Goal: Information Seeking & Learning: Learn about a topic

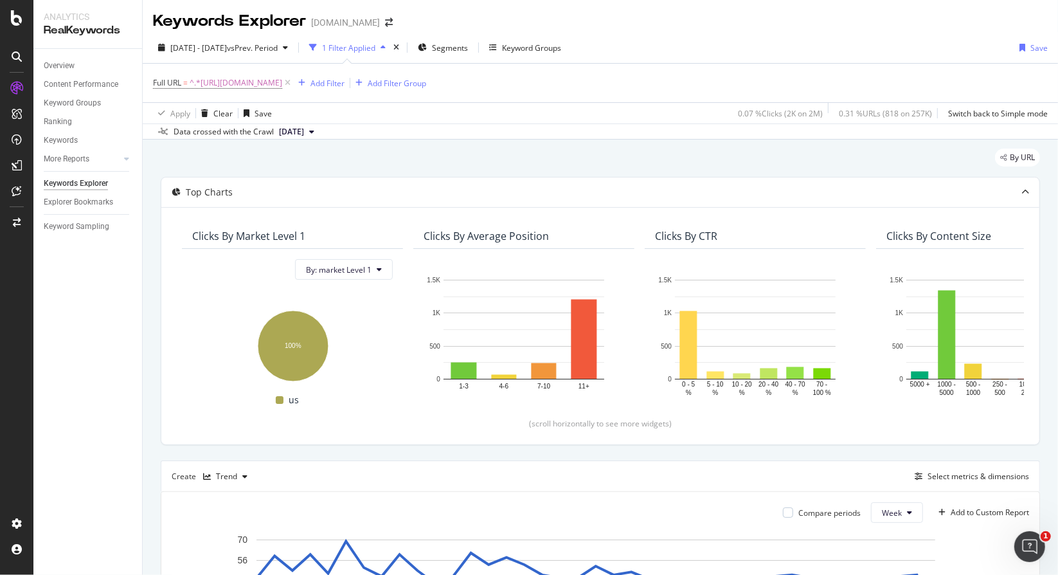
scroll to position [0, 1819]
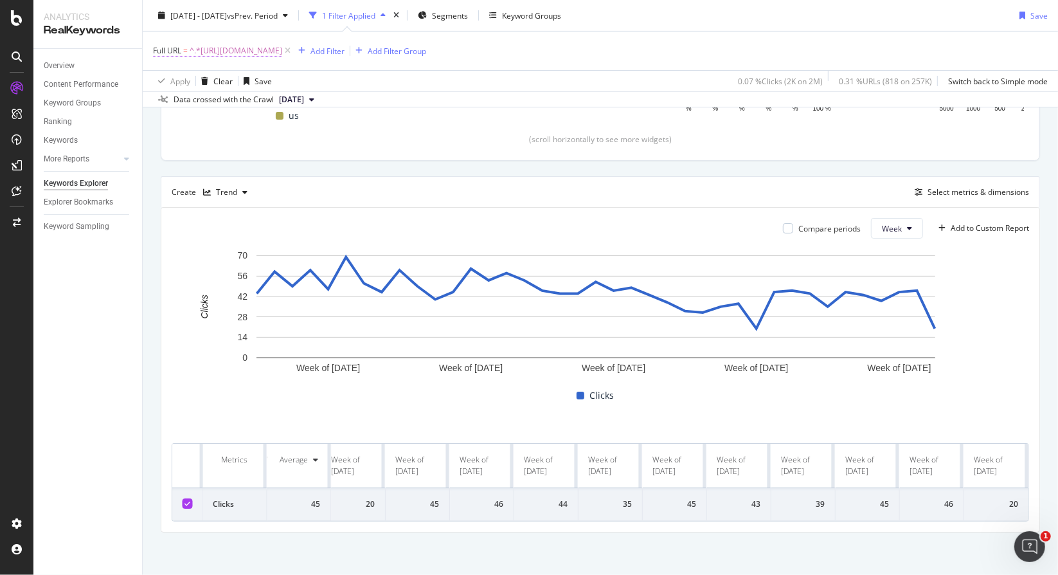
click at [282, 43] on span "^.*[URL][DOMAIN_NAME]" at bounding box center [236, 51] width 93 height 18
click at [260, 97] on input "[URL][DOMAIN_NAME]" at bounding box center [226, 103] width 122 height 21
paste input "[URL][DOMAIN_NAME]"
type input "[URL][DOMAIN_NAME]"
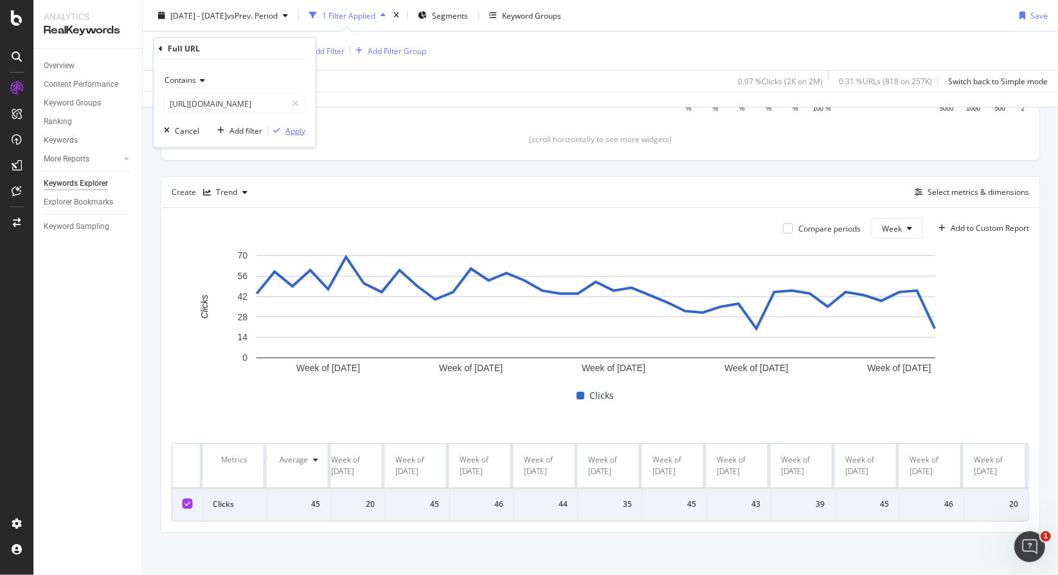
scroll to position [0, 0]
click at [282, 129] on div "button" at bounding box center [276, 131] width 17 height 8
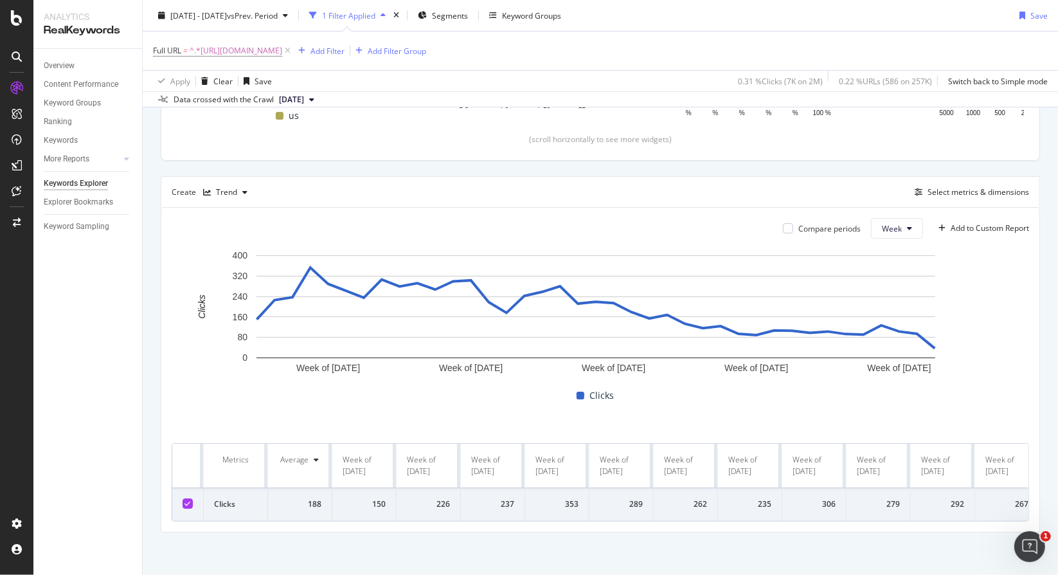
click at [377, 498] on div "150" at bounding box center [364, 504] width 43 height 12
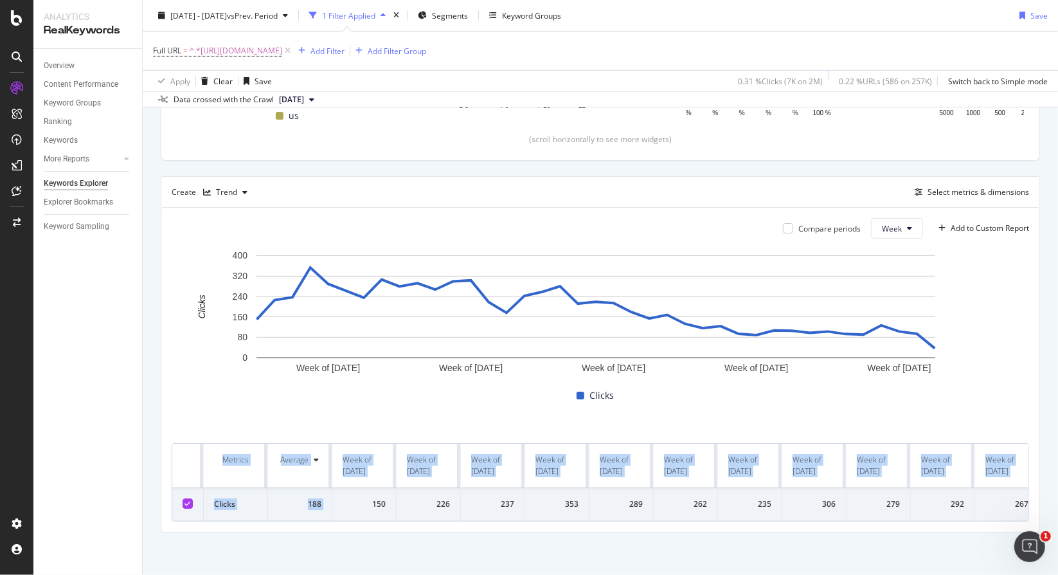
drag, startPoint x: 372, startPoint y: 494, endPoint x: 418, endPoint y: 524, distance: 54.4
click at [404, 532] on div "By URL Top Charts Clicks By market Level 1 By: market Level 1 Hold CTRL while c…" at bounding box center [601, 216] width 916 height 722
click at [446, 426] on div "Week of [DATE] Week of [DATE] Week of [DATE] Week of [DATE] Week of [DATE] 0 80…" at bounding box center [601, 385] width 858 height 273
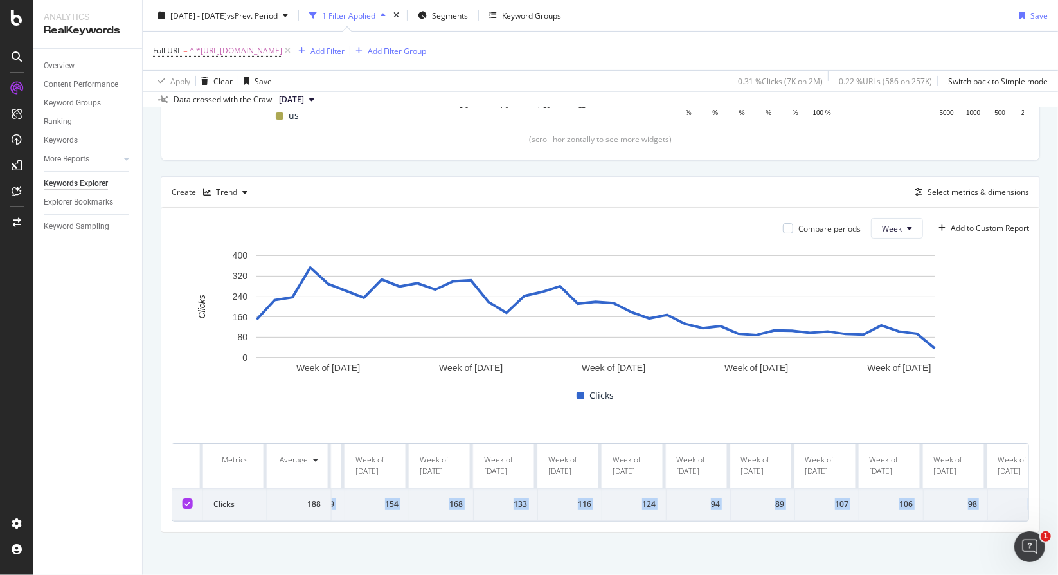
scroll to position [0, 1819]
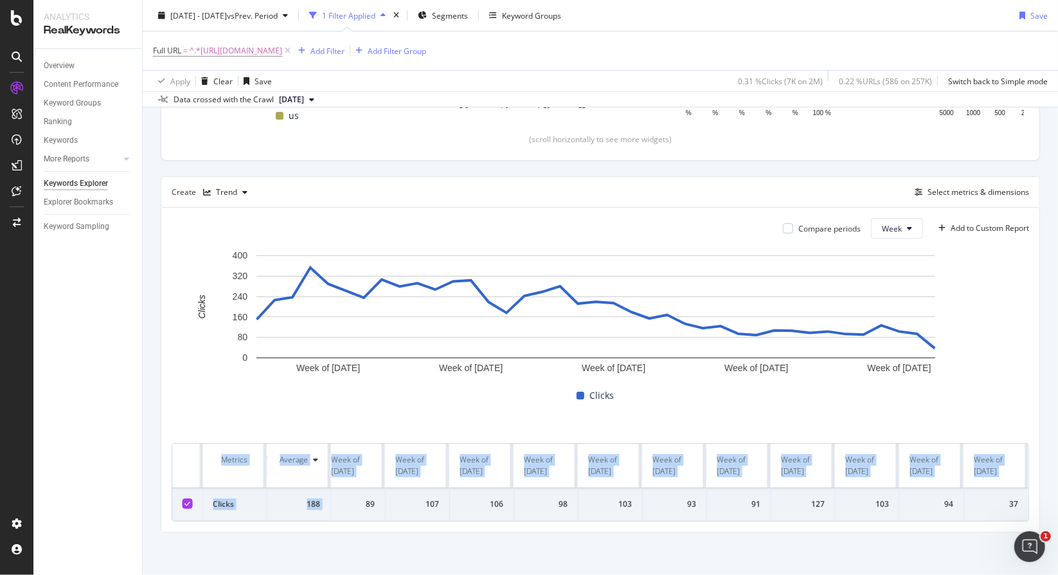
drag, startPoint x: 373, startPoint y: 489, endPoint x: 1048, endPoint y: 497, distance: 675.2
click at [1048, 497] on div "Keywords Explorer [DOMAIN_NAME] [DATE] - [DATE] vs Prev. Period 1 Filter Applie…" at bounding box center [601, 287] width 916 height 575
copy table "Metrics Average Week of [DATE] Week of [DATE] Week of [DATE] Week of [DATE] Wee…"
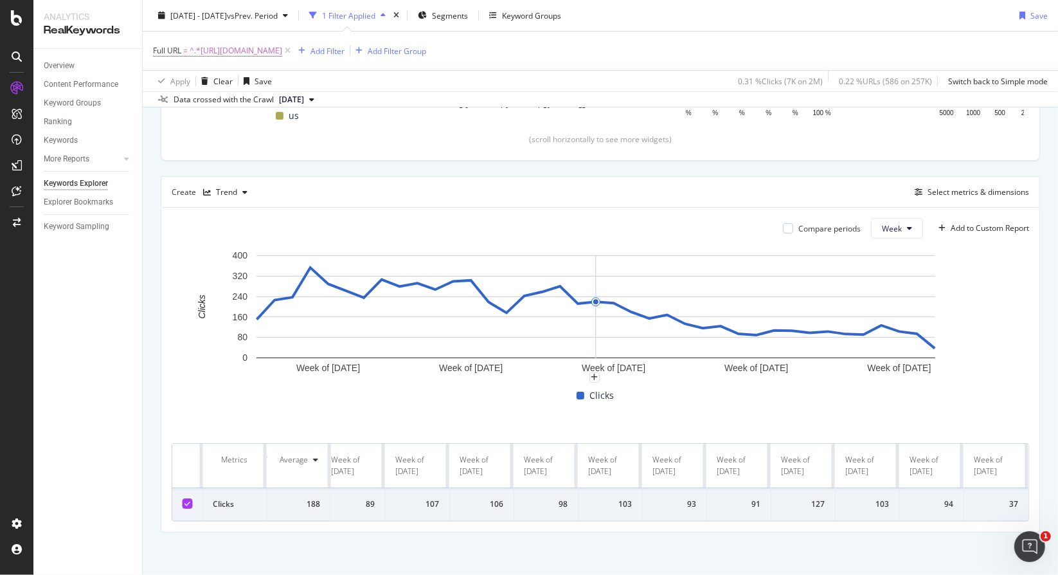
click at [655, 405] on div "Week of [DATE] Week of [DATE] Week of [DATE] Week of [DATE] Week of [DATE] 0 80…" at bounding box center [601, 338] width 858 height 179
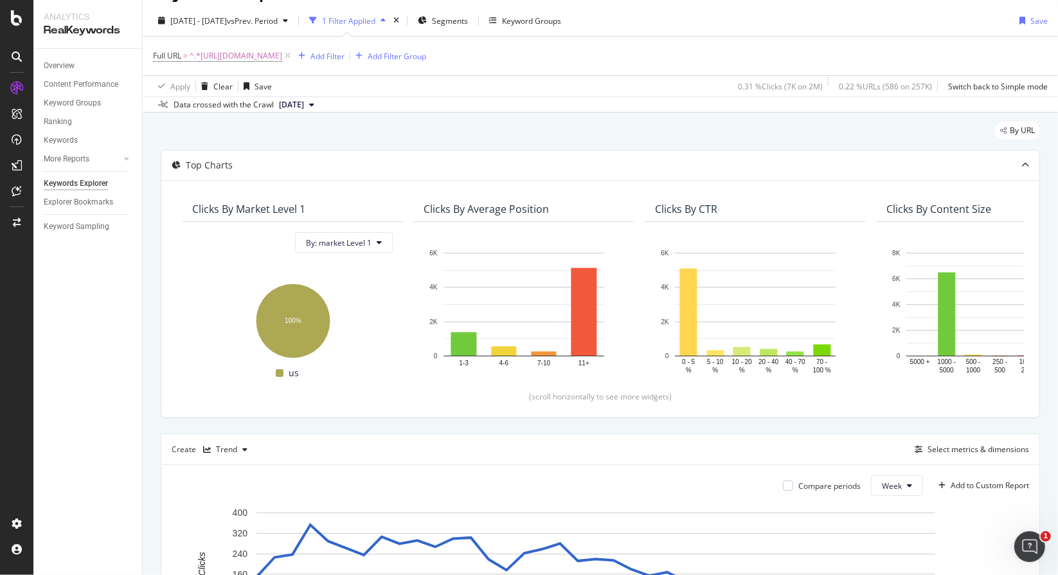
scroll to position [220, 0]
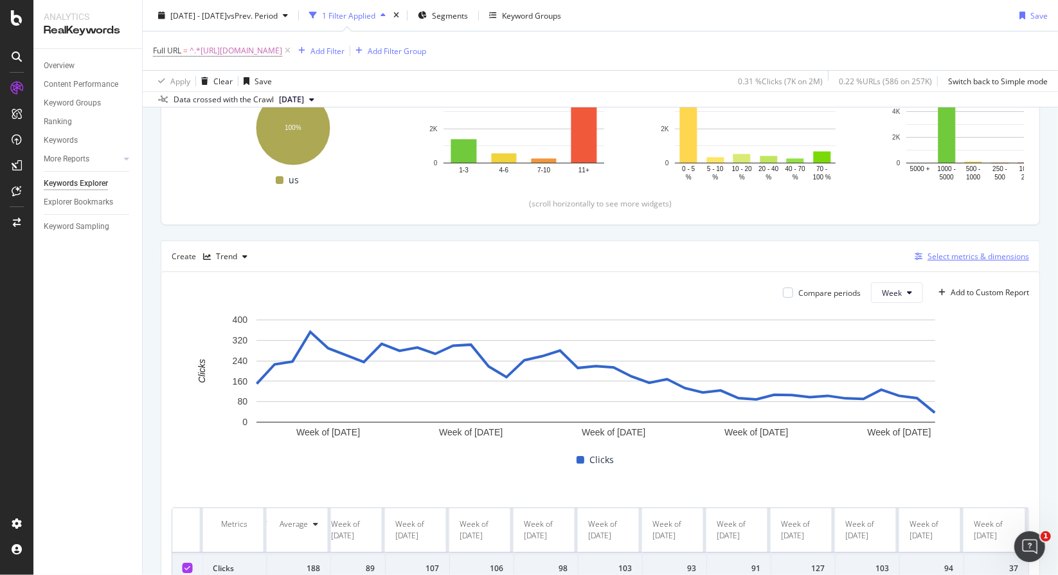
click at [972, 254] on div "Select metrics & dimensions" at bounding box center [979, 256] width 102 height 11
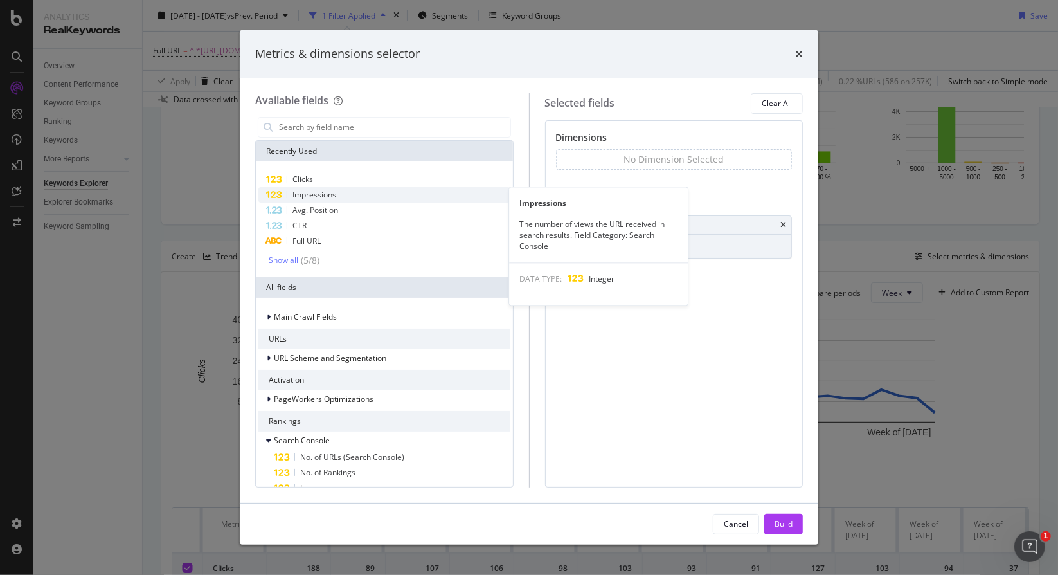
click at [396, 194] on div "Impressions" at bounding box center [384, 194] width 252 height 15
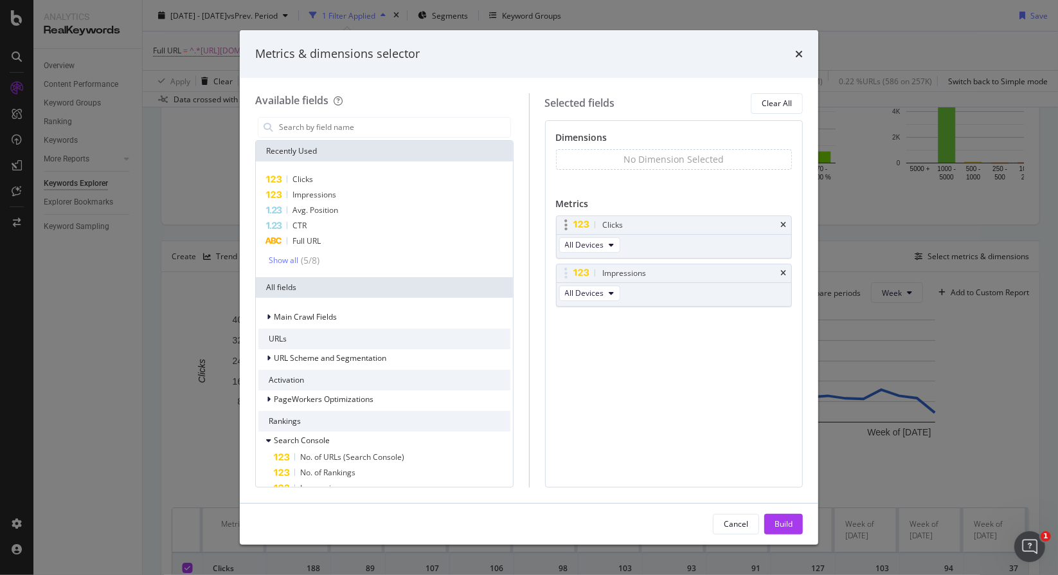
click at [781, 223] on icon "times" at bounding box center [784, 225] width 6 height 8
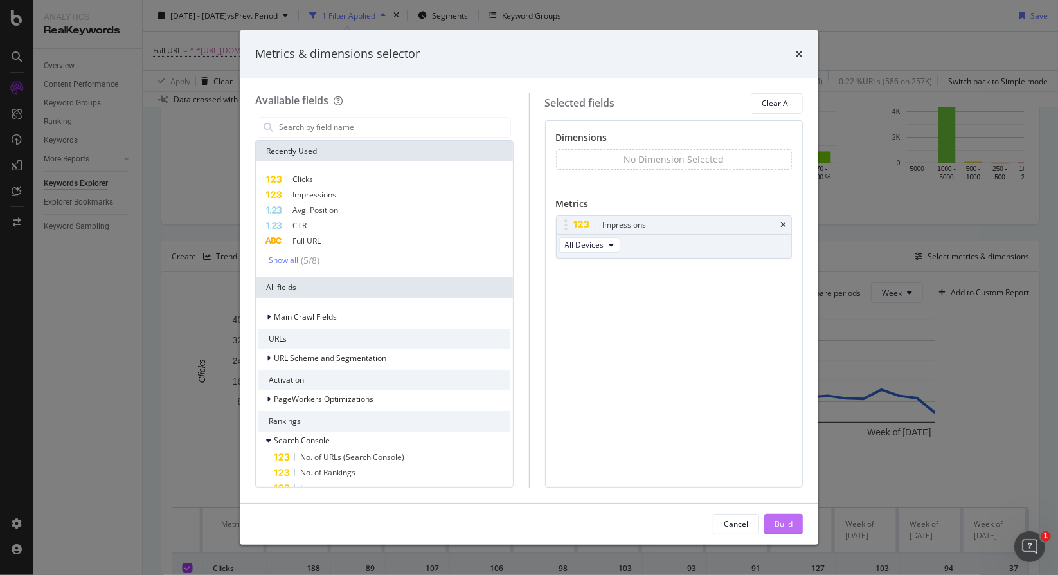
click at [777, 520] on div "Build" at bounding box center [784, 523] width 18 height 11
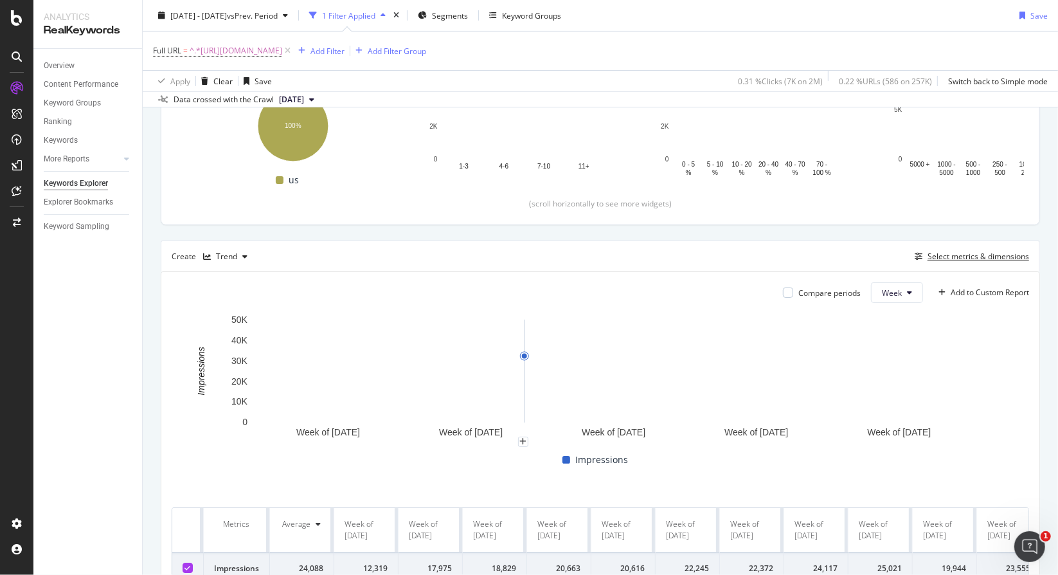
scroll to position [284, 0]
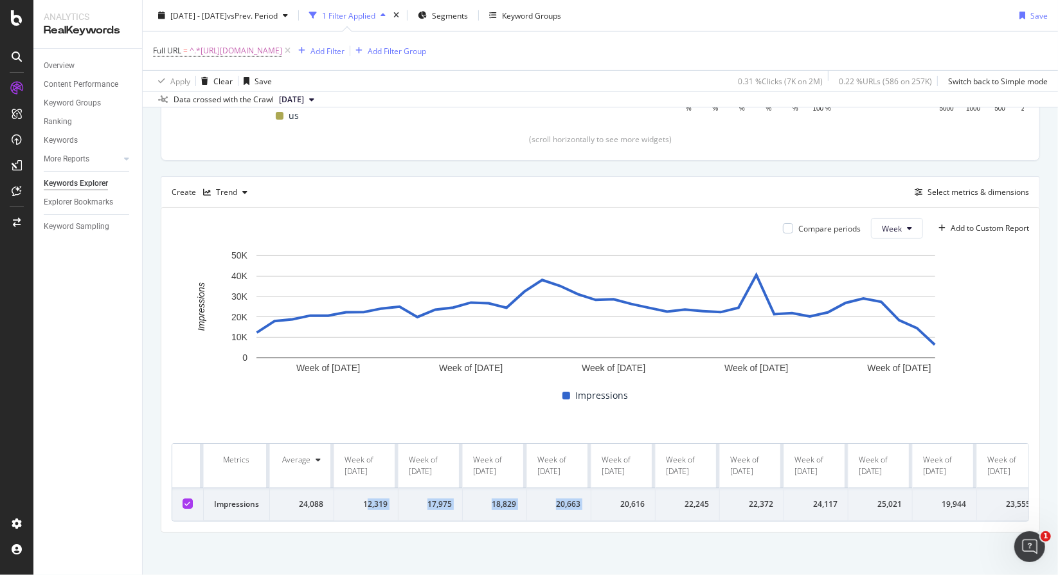
drag, startPoint x: 366, startPoint y: 485, endPoint x: 584, endPoint y: 485, distance: 218.0
click at [366, 498] on div "12,319" at bounding box center [366, 504] width 43 height 12
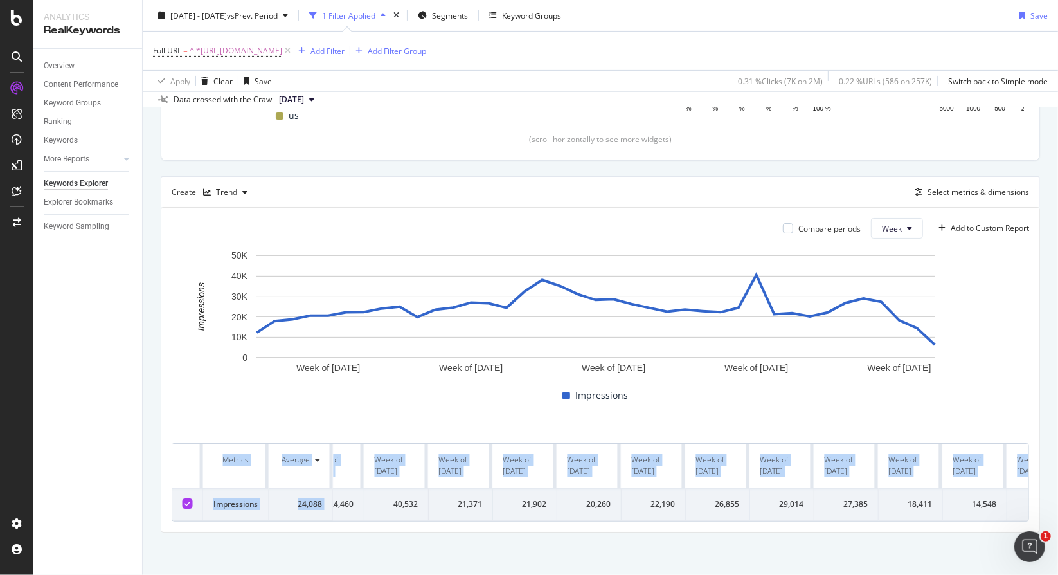
scroll to position [0, 1821]
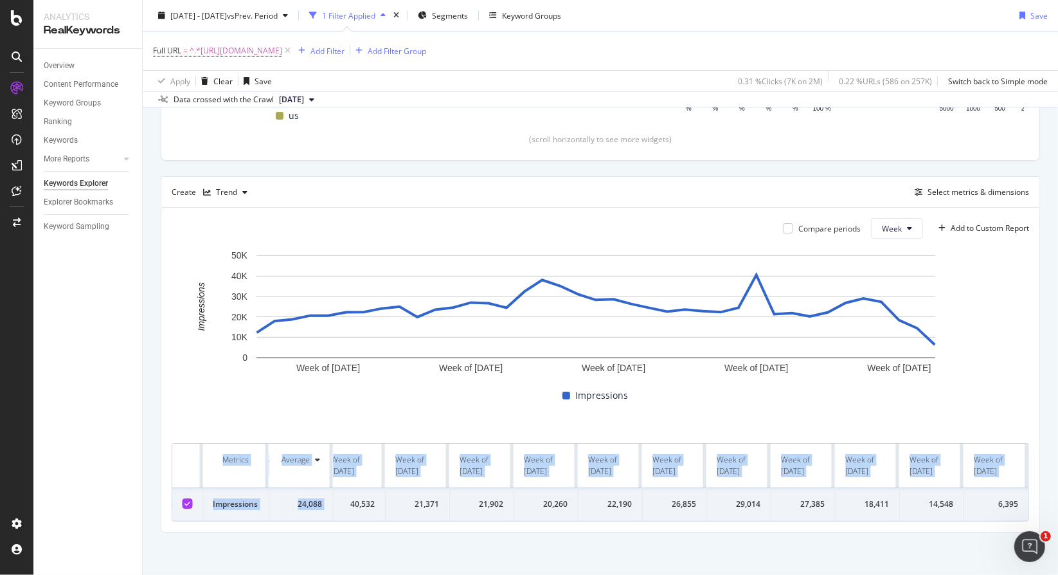
drag, startPoint x: 363, startPoint y: 480, endPoint x: 1042, endPoint y: 487, distance: 678.4
click at [1042, 487] on div "By URL Top Charts Clicks By market Level 1 By: market Level 1 Hold CTRL while c…" at bounding box center [601, 216] width 916 height 722
copy table "Metrics Average Week of [DATE] Week of [DATE] Week of [DATE] Week of [DATE] Wee…"
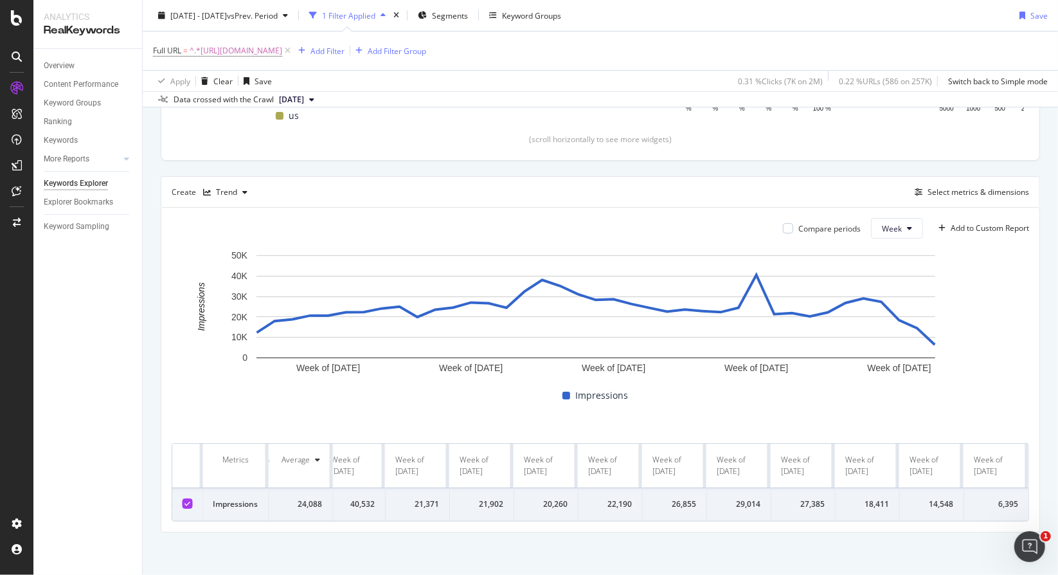
click at [961, 197] on div "Create Trend Select metrics & dimensions" at bounding box center [601, 191] width 880 height 31
click at [963, 186] on div "Select metrics & dimensions" at bounding box center [979, 191] width 102 height 11
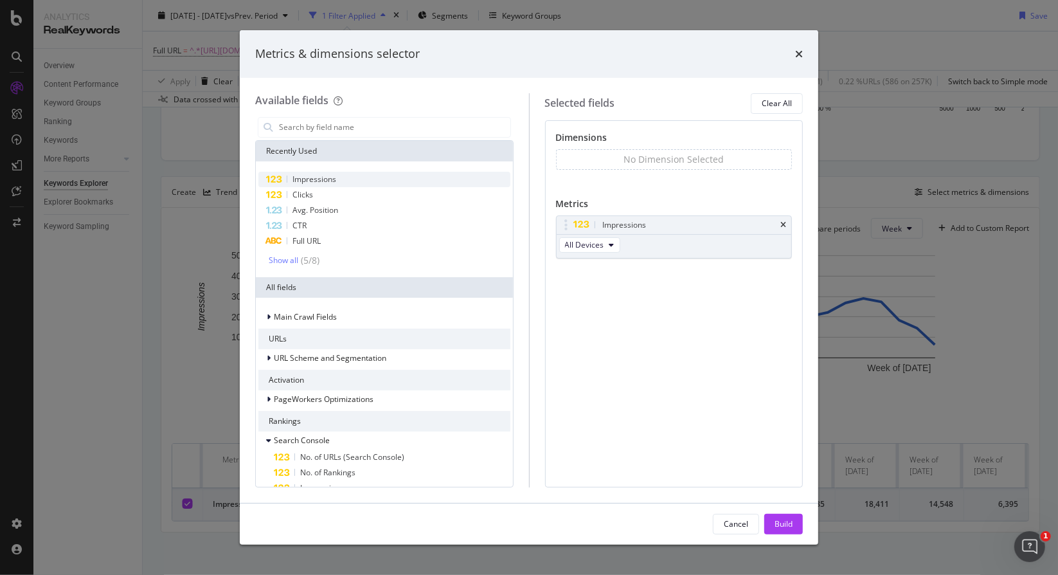
click at [350, 186] on div "Impressions" at bounding box center [384, 179] width 252 height 15
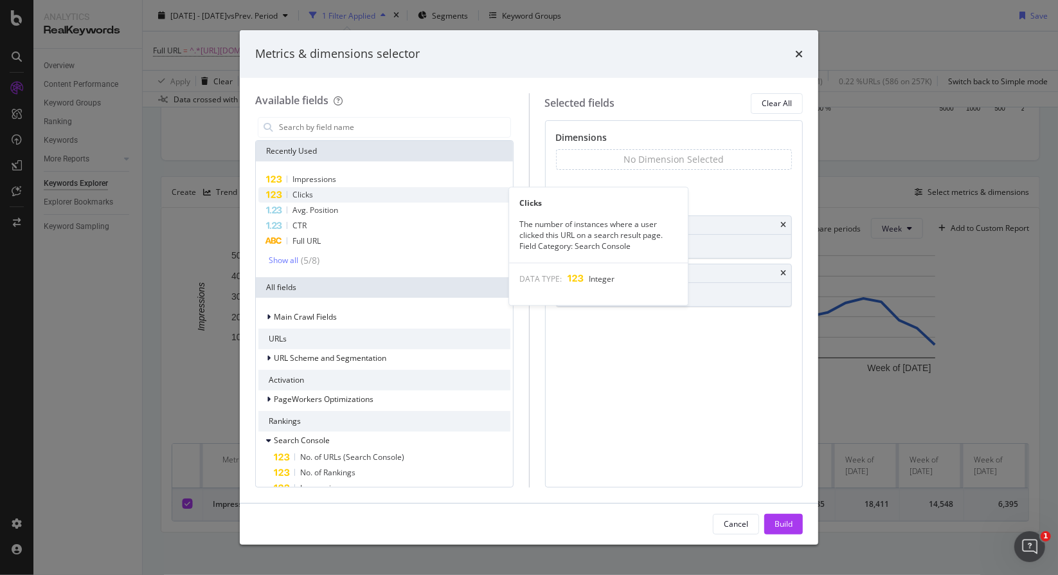
click at [339, 192] on div "Clicks" at bounding box center [384, 194] width 252 height 15
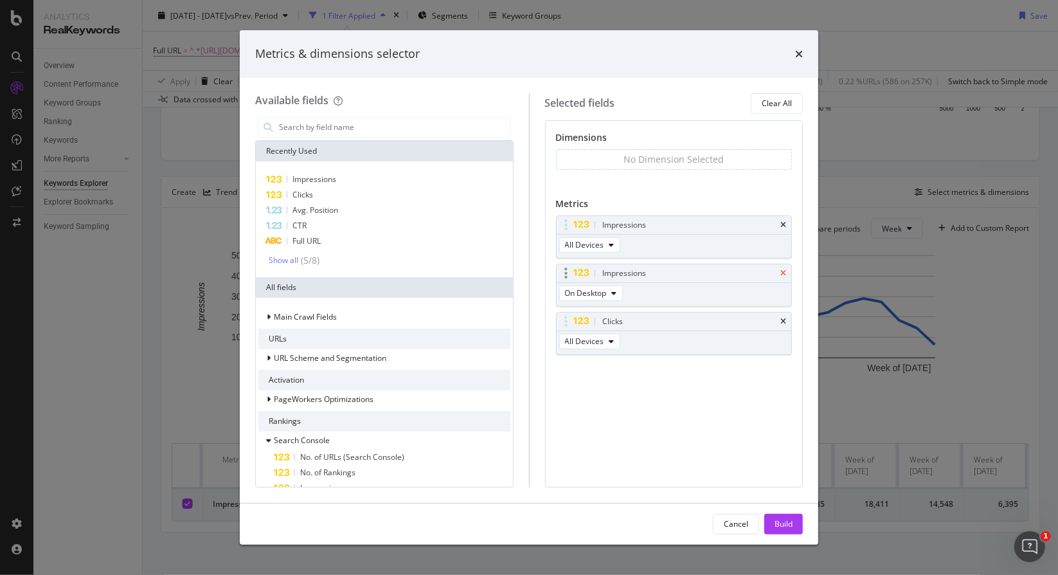
click at [786, 271] on icon "times" at bounding box center [784, 273] width 6 height 8
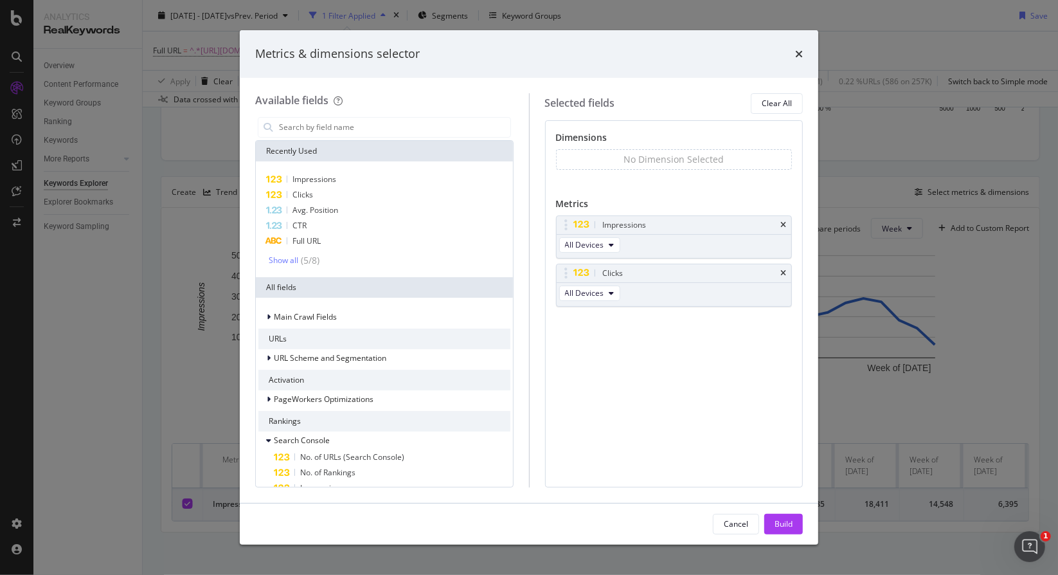
click at [784, 222] on icon "times" at bounding box center [784, 225] width 6 height 8
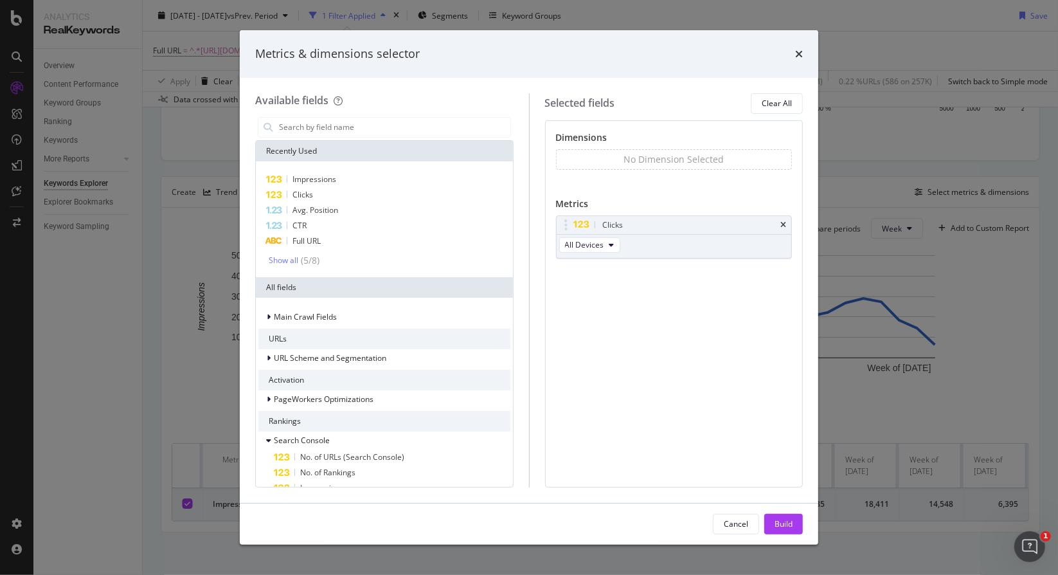
drag, startPoint x: 788, startPoint y: 525, endPoint x: 770, endPoint y: 539, distance: 22.5
click at [788, 525] on div "Build" at bounding box center [784, 523] width 18 height 11
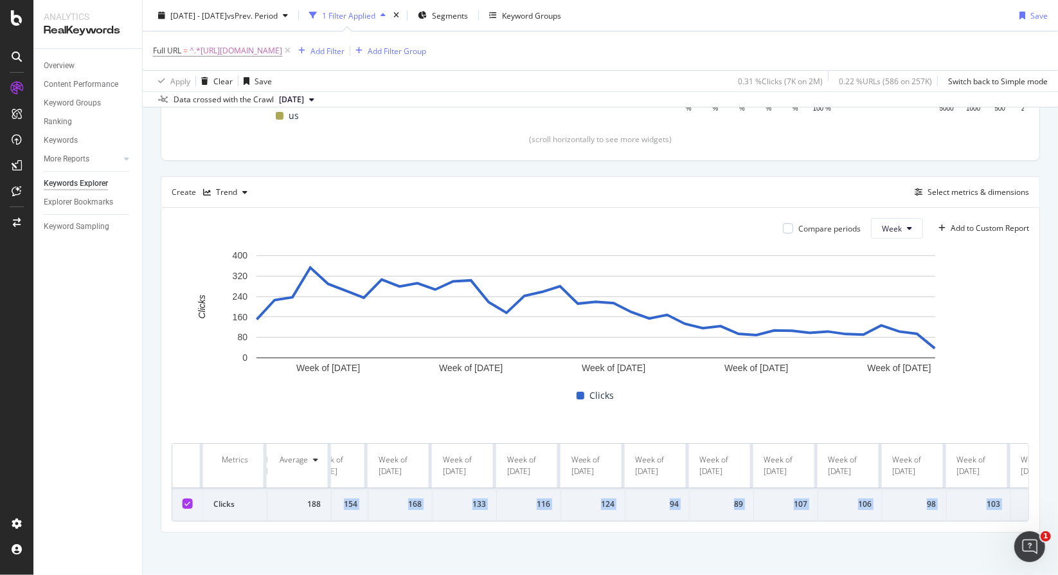
scroll to position [0, 1819]
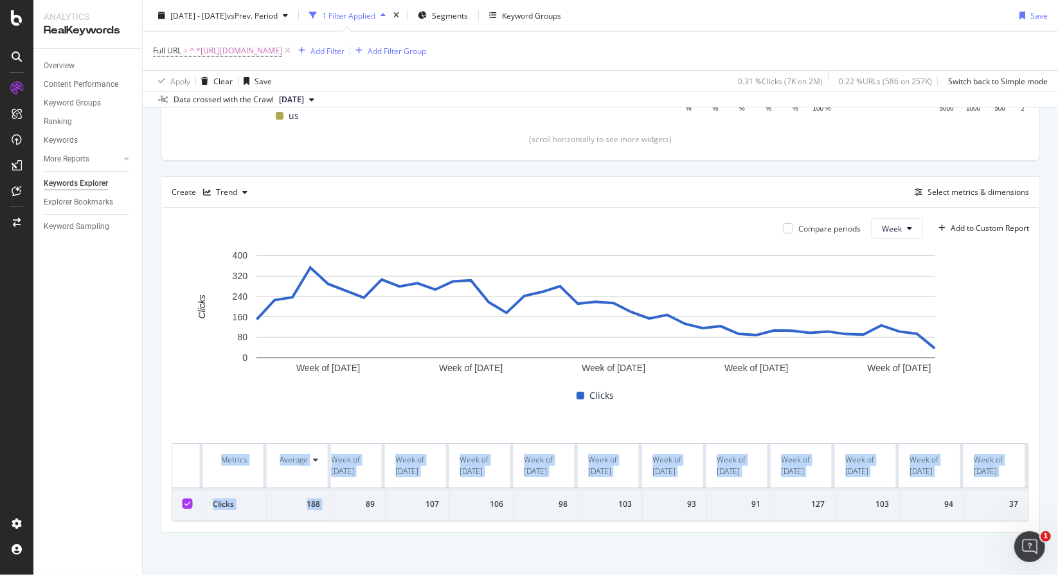
drag, startPoint x: 370, startPoint y: 494, endPoint x: 1058, endPoint y: 508, distance: 687.5
click at [1058, 508] on div "Keywords Explorer [DOMAIN_NAME] [DATE] - [DATE] vs Prev. Period 1 Filter Applie…" at bounding box center [601, 287] width 916 height 575
copy table "Metrics Average Week of [DATE] Week of [DATE] Week of [DATE] Week of [DATE] Wee…"
